Goal: Entertainment & Leisure: Browse casually

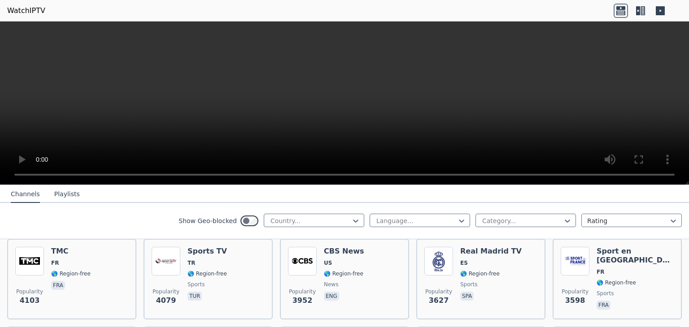
scroll to position [224, 0]
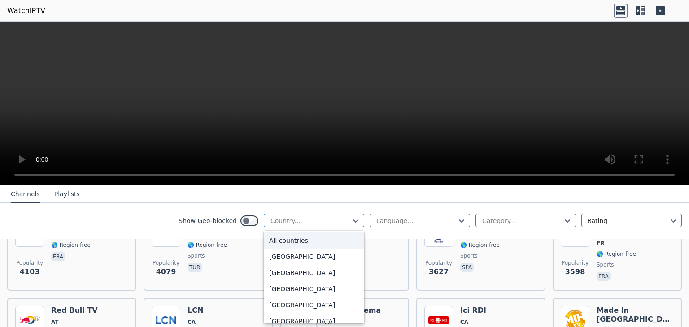
click at [291, 225] on div "Country..." at bounding box center [314, 220] width 100 height 13
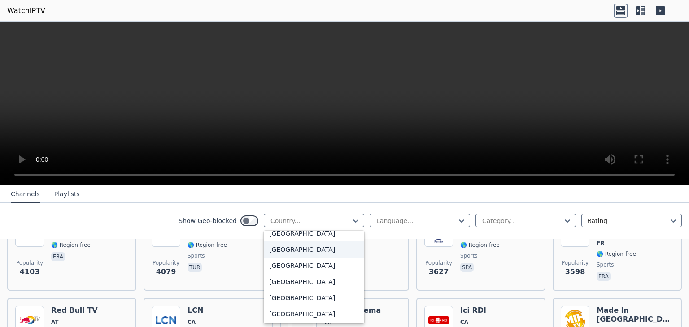
scroll to position [269, 0]
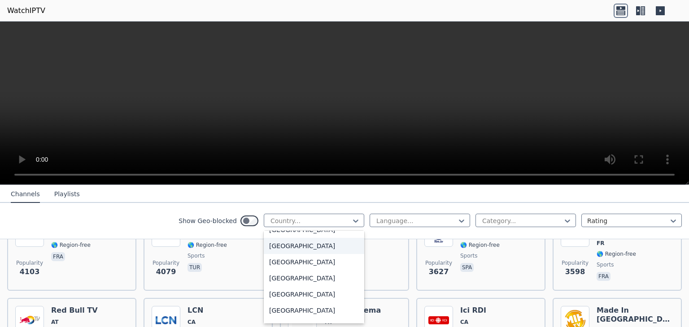
click at [283, 249] on div "[GEOGRAPHIC_DATA]" at bounding box center [314, 246] width 100 height 16
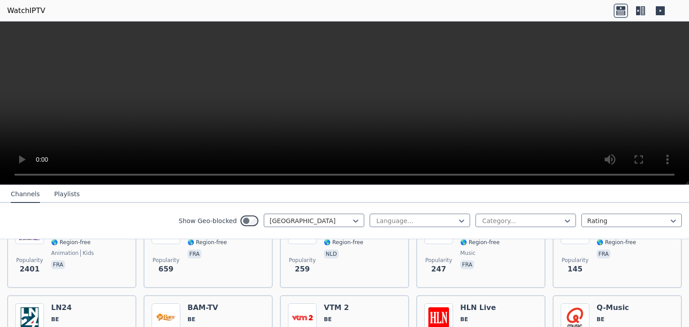
scroll to position [134, 0]
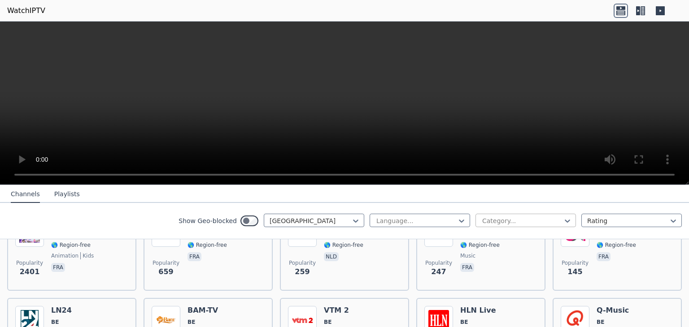
click at [531, 219] on div at bounding box center [522, 221] width 82 height 9
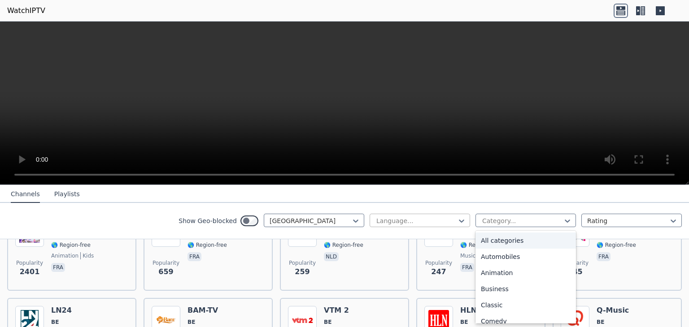
click at [429, 220] on div at bounding box center [416, 221] width 82 height 9
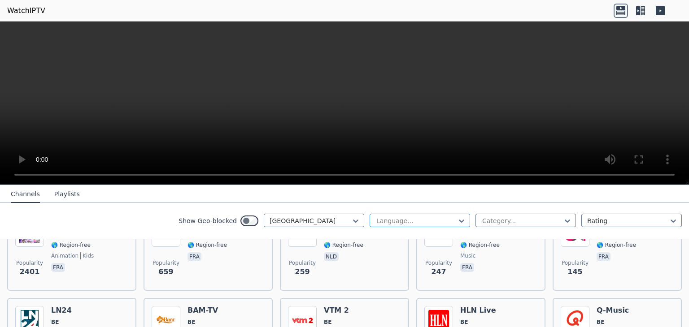
click at [429, 219] on div at bounding box center [416, 221] width 82 height 9
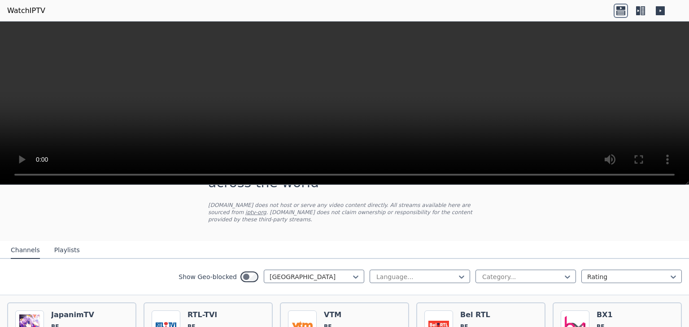
scroll to position [45, 0]
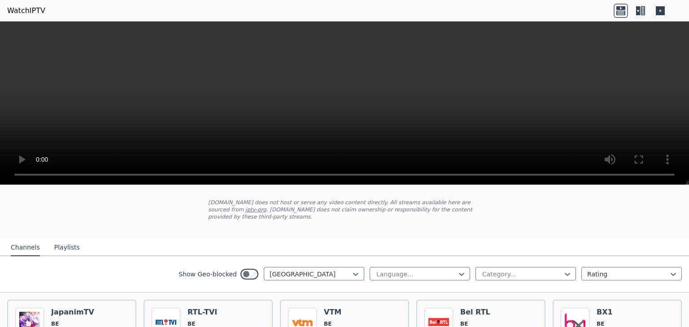
click at [54, 241] on button "Playlists" at bounding box center [67, 247] width 26 height 17
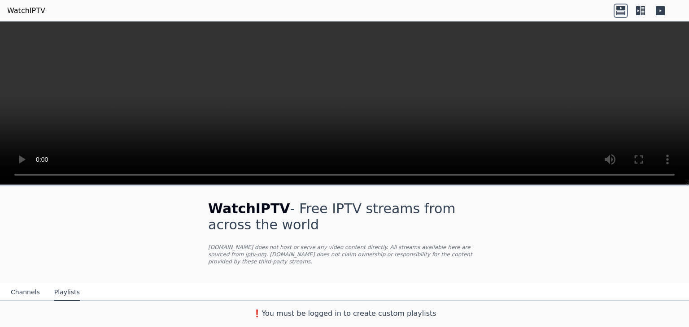
click at [23, 286] on button "Channels" at bounding box center [25, 292] width 29 height 17
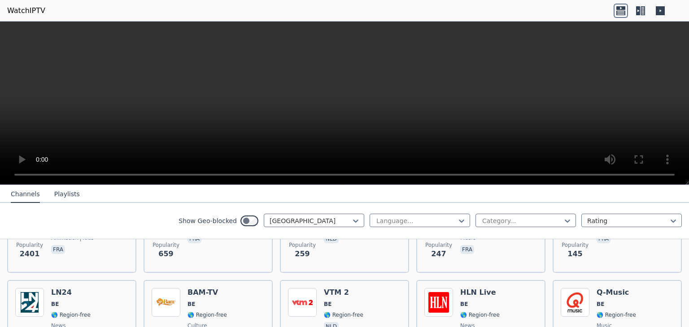
scroll to position [179, 0]
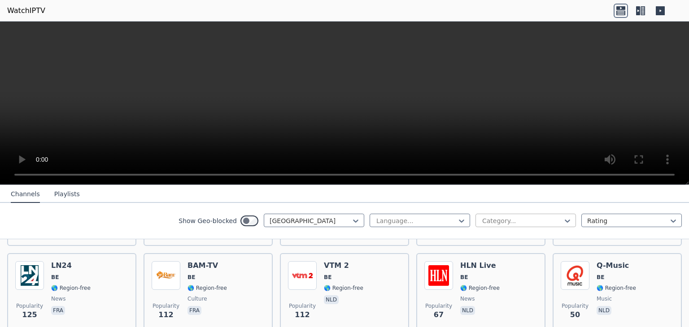
click at [547, 223] on div at bounding box center [522, 221] width 82 height 9
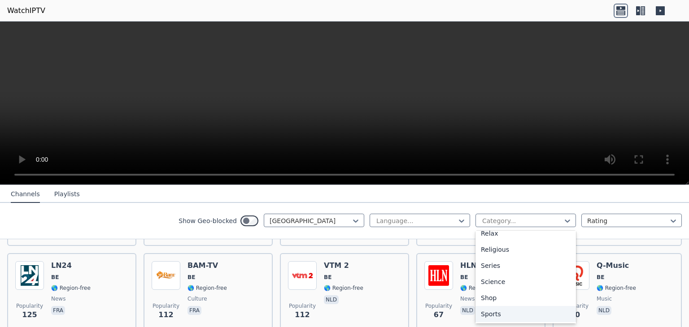
scroll to position [346, 0]
click at [503, 280] on div "Sports" at bounding box center [525, 282] width 100 height 16
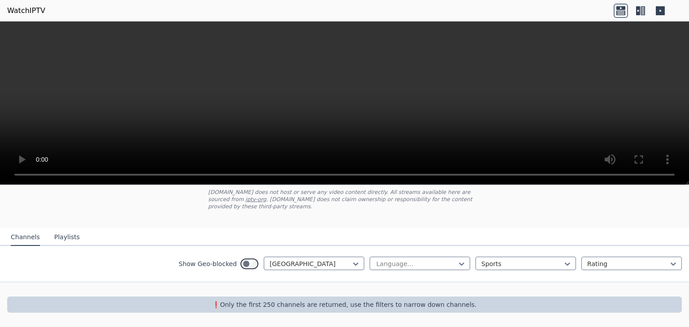
scroll to position [47, 0]
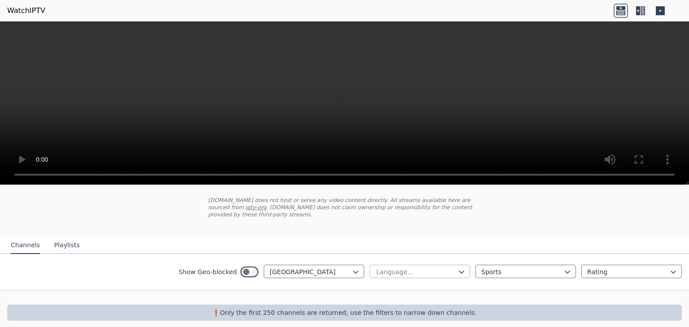
click at [438, 268] on div at bounding box center [416, 272] width 82 height 9
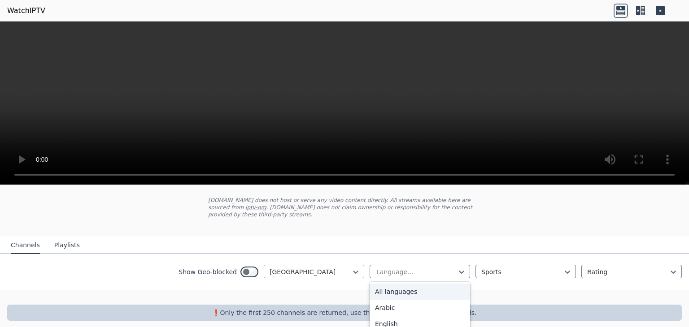
click at [315, 268] on div at bounding box center [310, 272] width 82 height 9
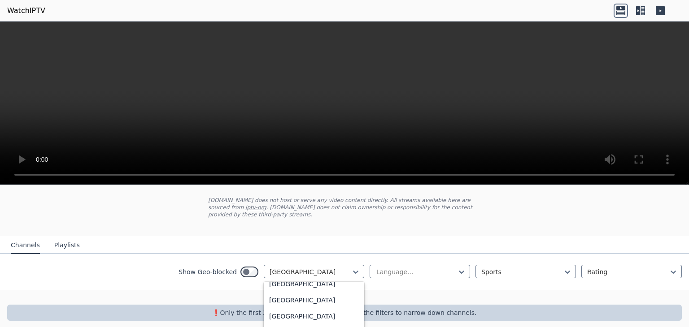
scroll to position [0, 0]
click at [305, 284] on div "All countries" at bounding box center [314, 292] width 100 height 16
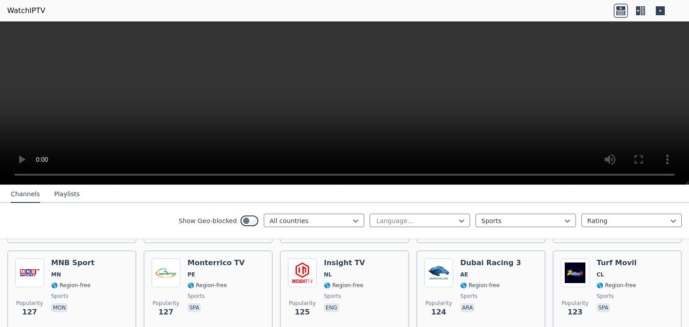
scroll to position [1795, 0]
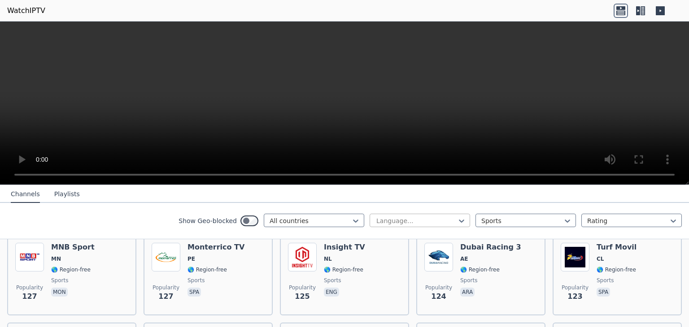
click at [387, 219] on div at bounding box center [416, 221] width 82 height 9
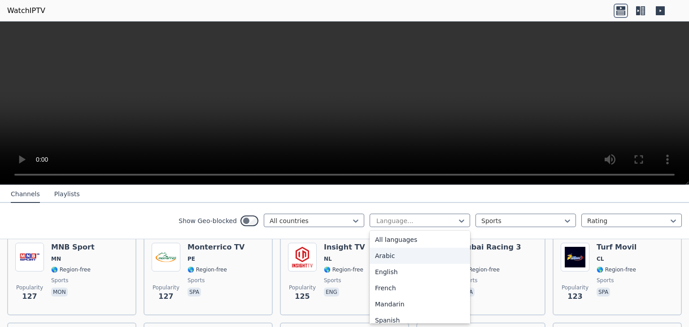
scroll to position [0, 0]
click at [390, 273] on div "English" at bounding box center [419, 273] width 100 height 16
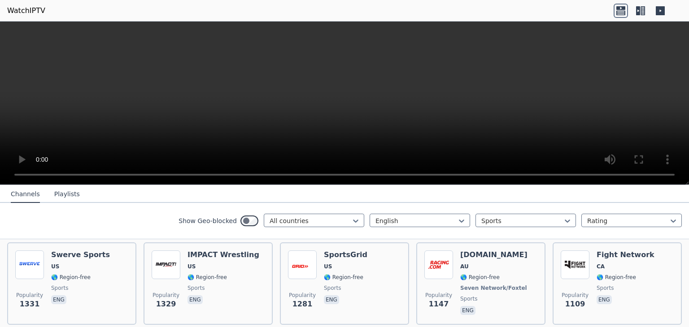
scroll to position [179, 0]
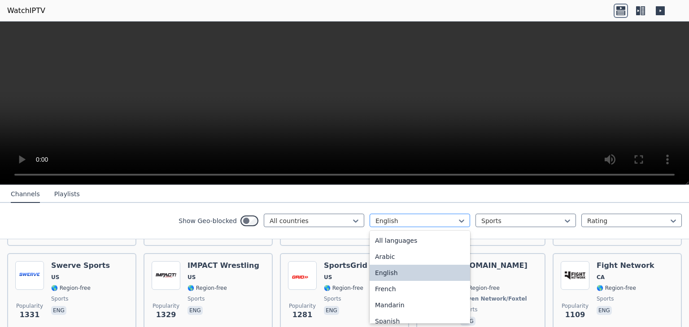
click at [434, 224] on div at bounding box center [416, 221] width 82 height 9
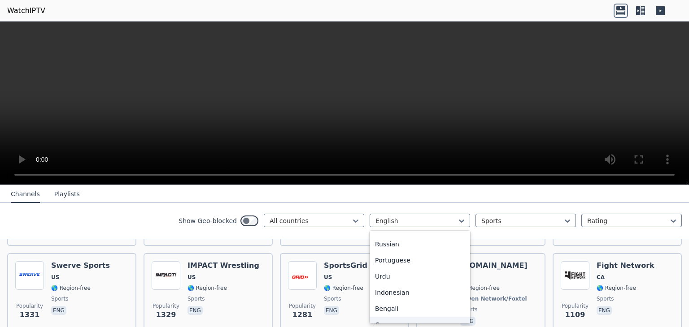
scroll to position [41, 0]
click at [447, 194] on nav "Channels Playlists" at bounding box center [344, 194] width 689 height 18
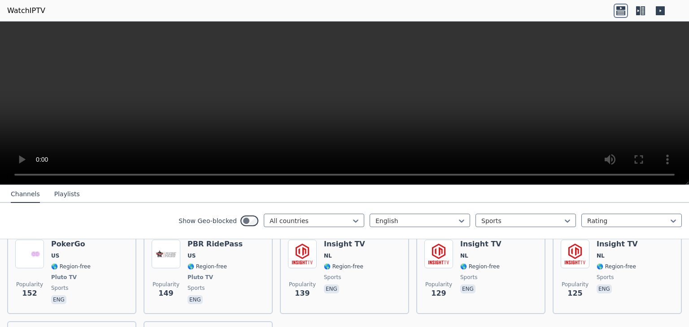
scroll to position [897, 0]
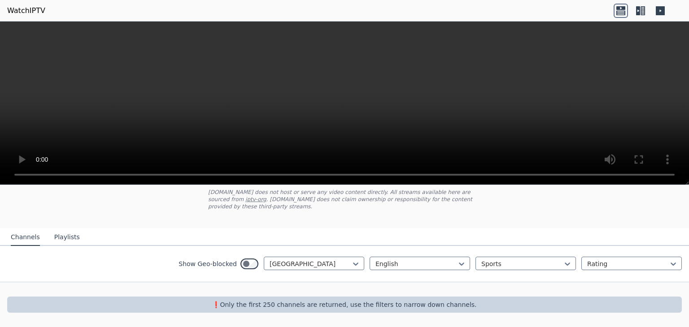
scroll to position [47, 0]
